Goal: Transaction & Acquisition: Book appointment/travel/reservation

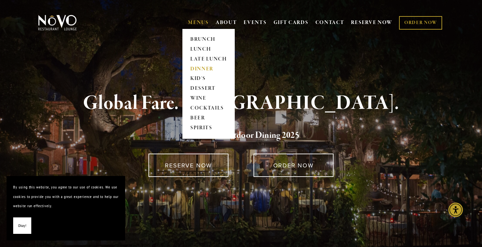
click at [208, 67] on link "DINNER" at bounding box center [208, 69] width 41 height 10
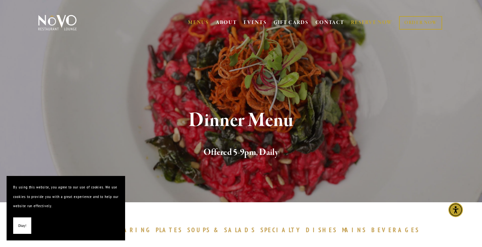
click at [361, 22] on link "RESERVE NOW" at bounding box center [372, 22] width 42 height 13
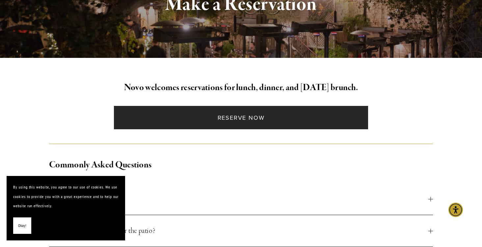
scroll to position [118, 0]
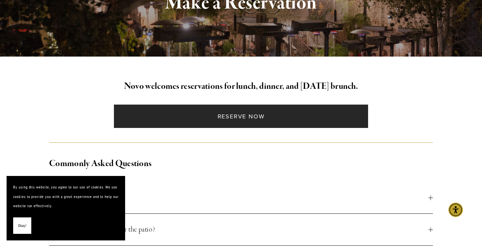
click at [232, 119] on link "Reserve Now" at bounding box center [241, 116] width 254 height 23
